Goal: Task Accomplishment & Management: Use online tool/utility

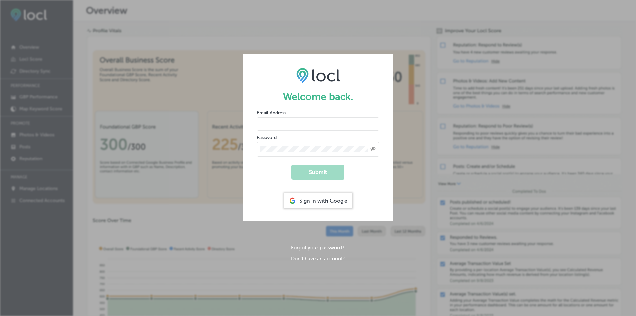
click at [293, 128] on input "email" at bounding box center [318, 123] width 123 height 13
click at [290, 123] on input "email" at bounding box center [318, 123] width 123 height 13
type input "[EMAIL_ADDRESS][DOMAIN_NAME]"
click at [373, 147] on icon "Toggle password visibility" at bounding box center [372, 149] width 5 height 4
click at [327, 176] on button "Submit" at bounding box center [317, 172] width 53 height 15
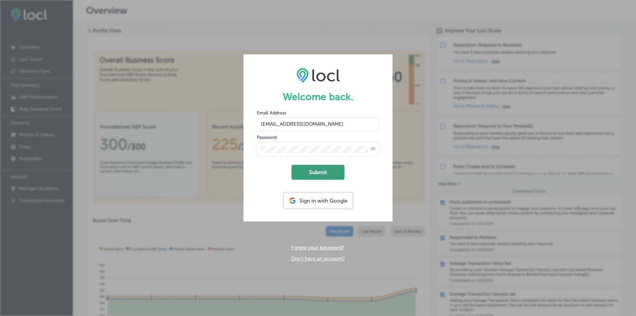
click at [315, 173] on button "Submit" at bounding box center [317, 172] width 53 height 15
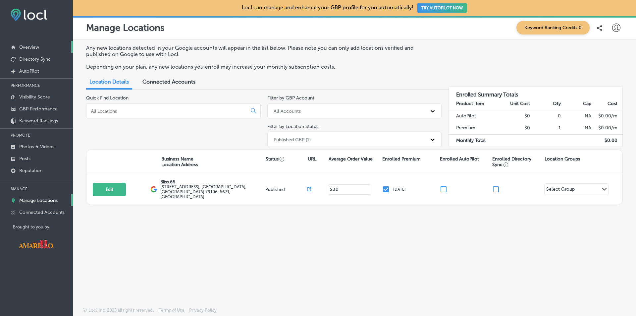
click at [27, 50] on p "Overview" at bounding box center [29, 47] width 20 height 6
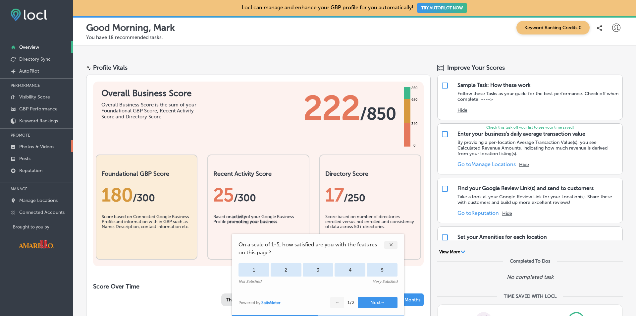
click at [36, 148] on p "Photos & Videos" at bounding box center [36, 147] width 35 height 6
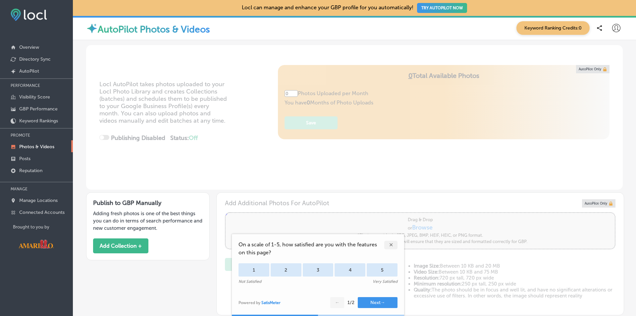
type input "5"
click at [392, 245] on div "✕" at bounding box center [390, 244] width 13 height 9
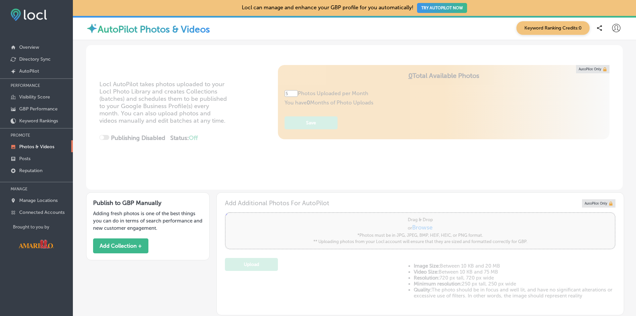
click at [433, 104] on div "Locl AutoPilot takes photos uploaded to your Locl Photo Library and creates Col…" at bounding box center [354, 127] width 537 height 125
click at [23, 72] on p "AutoPilot" at bounding box center [29, 71] width 20 height 6
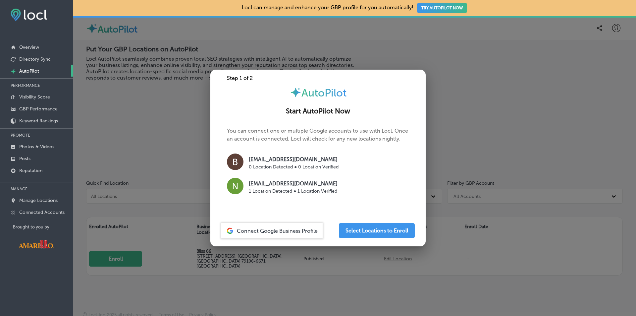
click at [236, 163] on img at bounding box center [235, 161] width 17 height 17
click at [374, 230] on button "Select Locations to Enroll" at bounding box center [377, 230] width 76 height 15
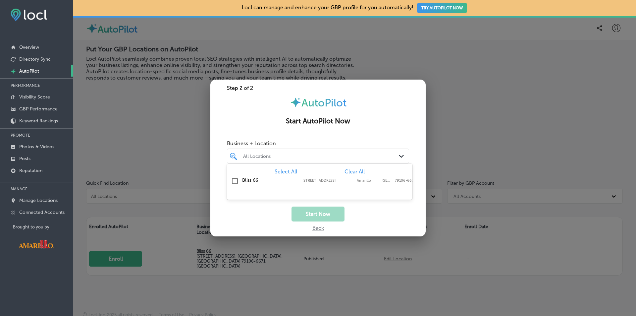
click at [398, 157] on div "All Locations Path Created with Sketch." at bounding box center [318, 156] width 182 height 10
click at [236, 179] on input "checkbox" at bounding box center [235, 181] width 8 height 8
click at [396, 156] on div "Bliss 66" at bounding box center [321, 156] width 156 height 6
click at [332, 213] on button "Start Now" at bounding box center [317, 213] width 53 height 15
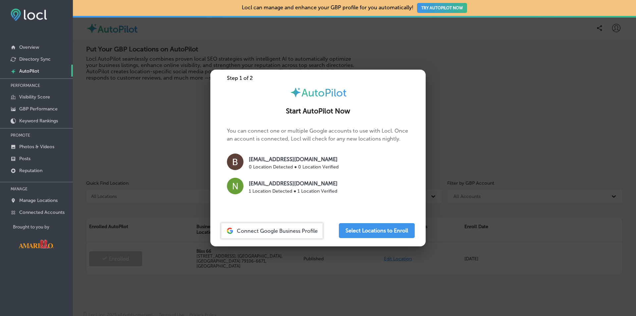
click at [288, 232] on span "Connect Google Business Profile" at bounding box center [277, 231] width 81 height 6
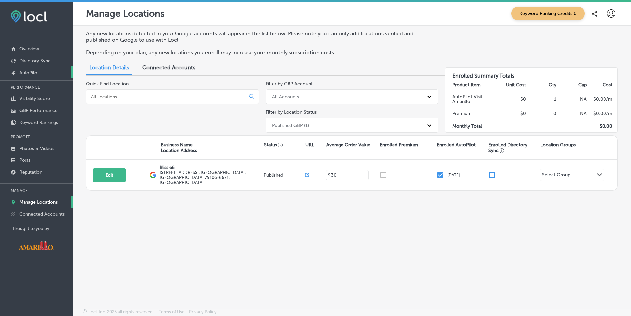
click at [32, 74] on p "AutoPilot" at bounding box center [29, 73] width 20 height 6
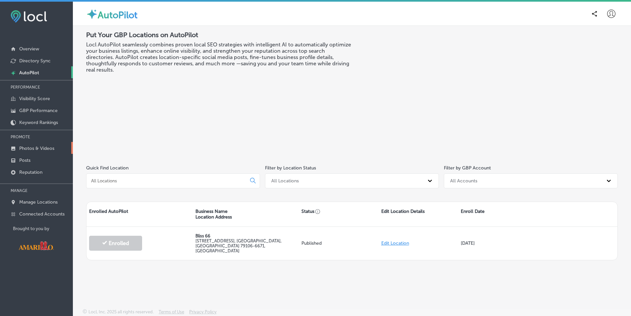
click at [37, 146] on p "Photos & Videos" at bounding box center [36, 148] width 35 height 6
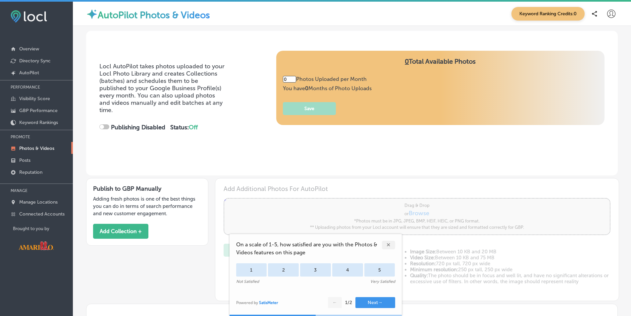
type input "5"
checkbox input "true"
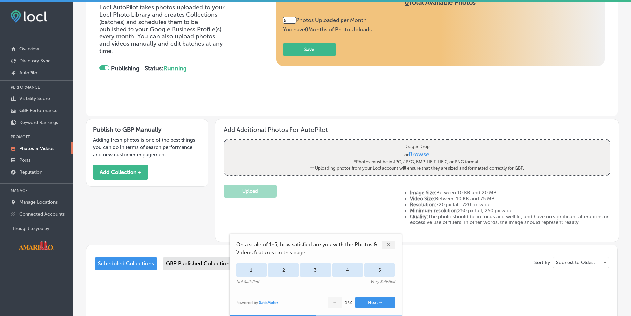
scroll to position [66, 0]
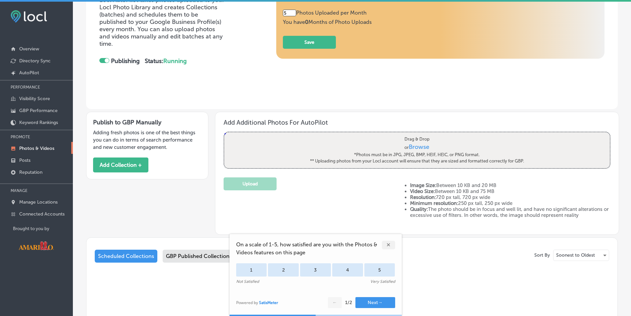
click at [387, 245] on div "✕" at bounding box center [388, 244] width 13 height 9
